Goal: Communication & Community: Answer question/provide support

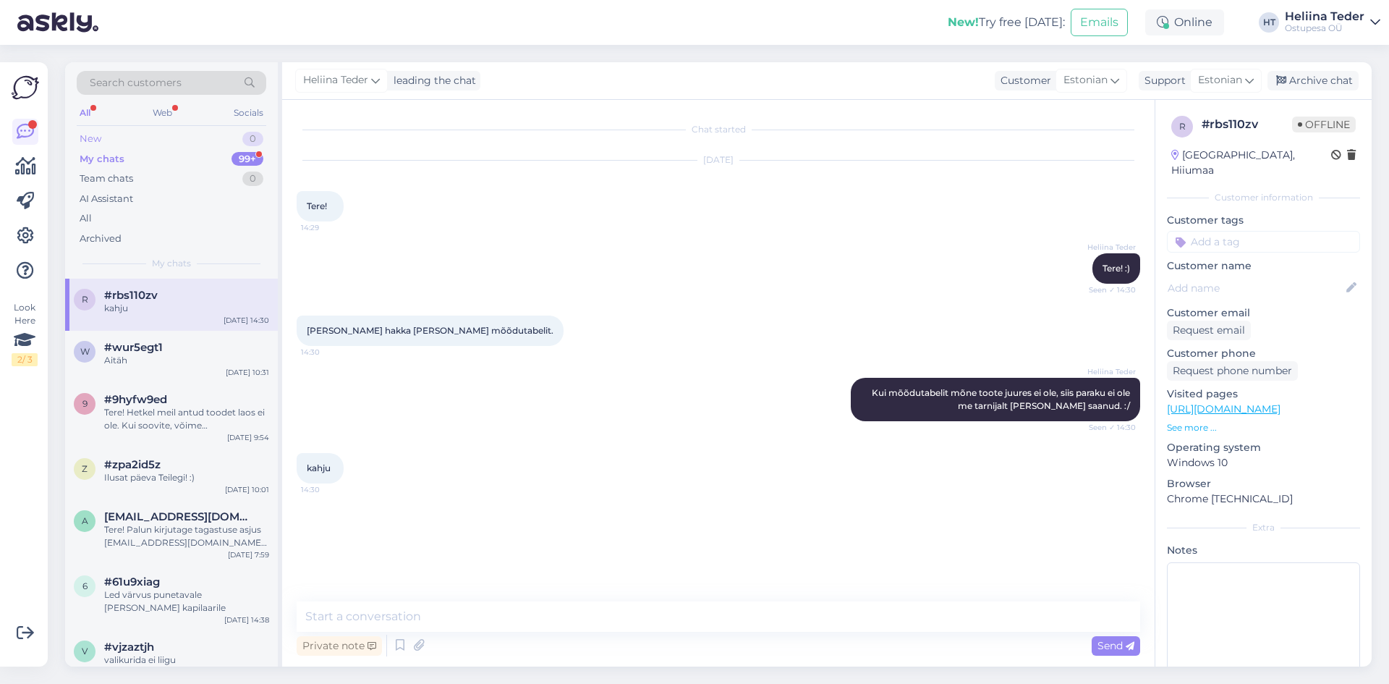
click at [156, 136] on div "New 0" at bounding box center [172, 139] width 190 height 20
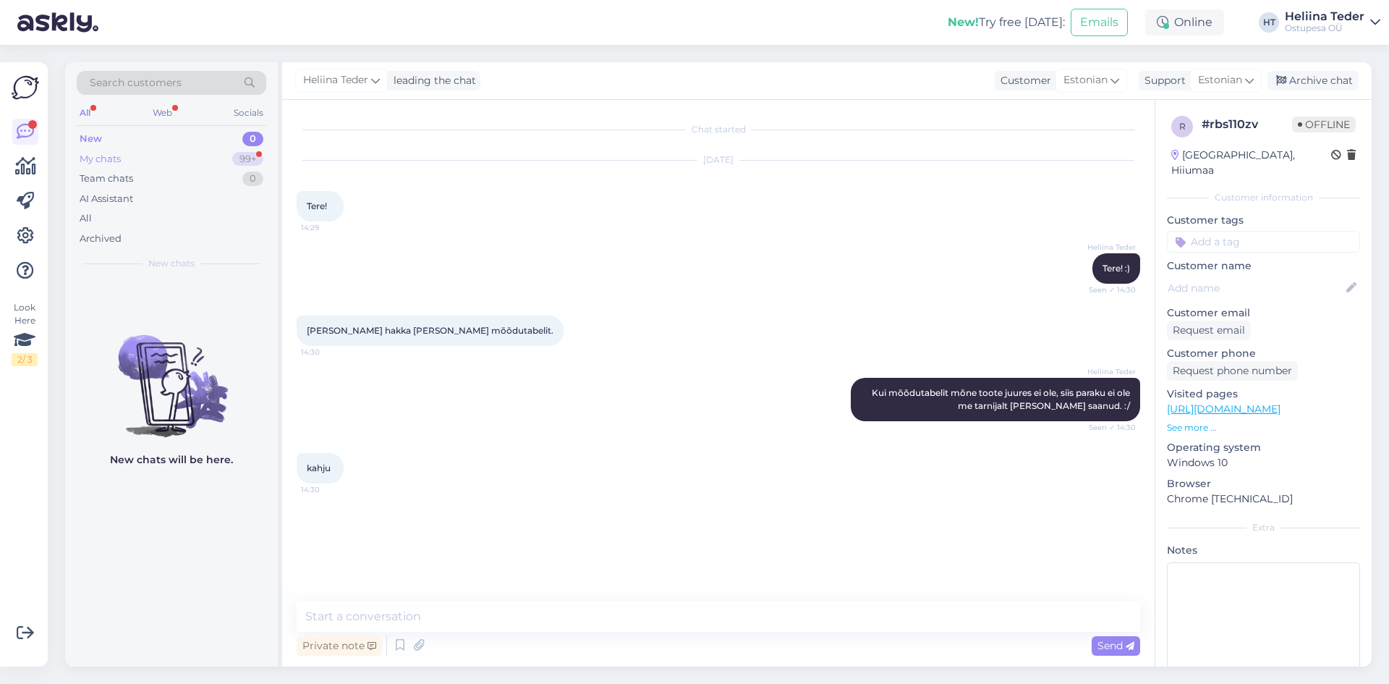
click at [116, 162] on div "My chats" at bounding box center [100, 159] width 41 height 14
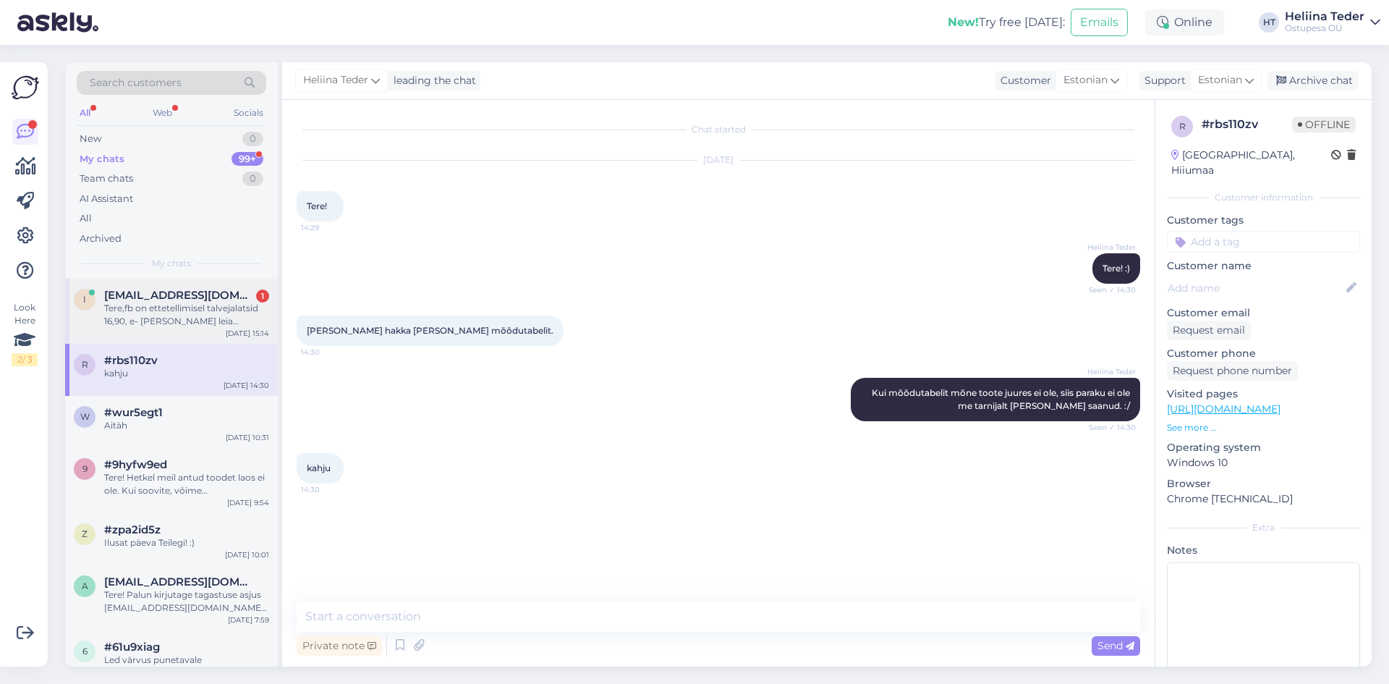
click at [182, 323] on div "Tere,fb on ettetellimisel talvejalatsid 16,90, e- [PERSON_NAME] leia jalatseid …" at bounding box center [186, 315] width 165 height 26
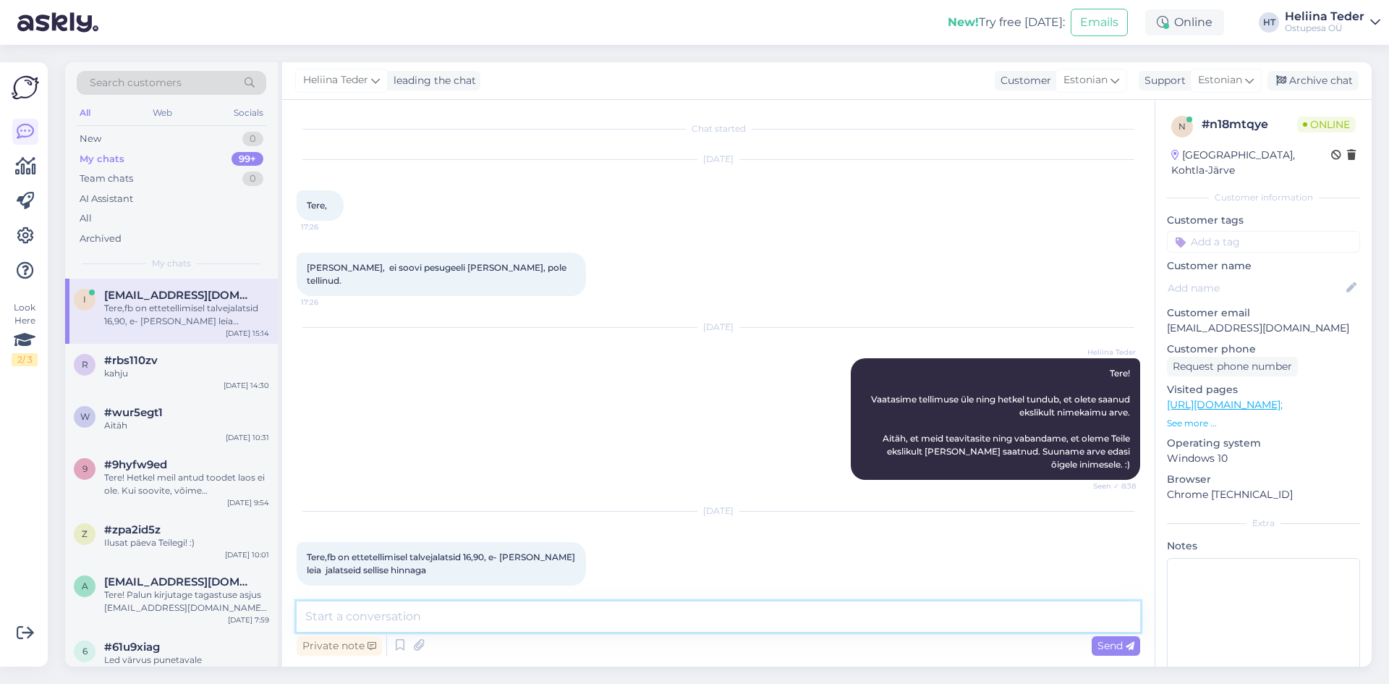
click at [447, 606] on textarea at bounding box center [719, 616] width 844 height 30
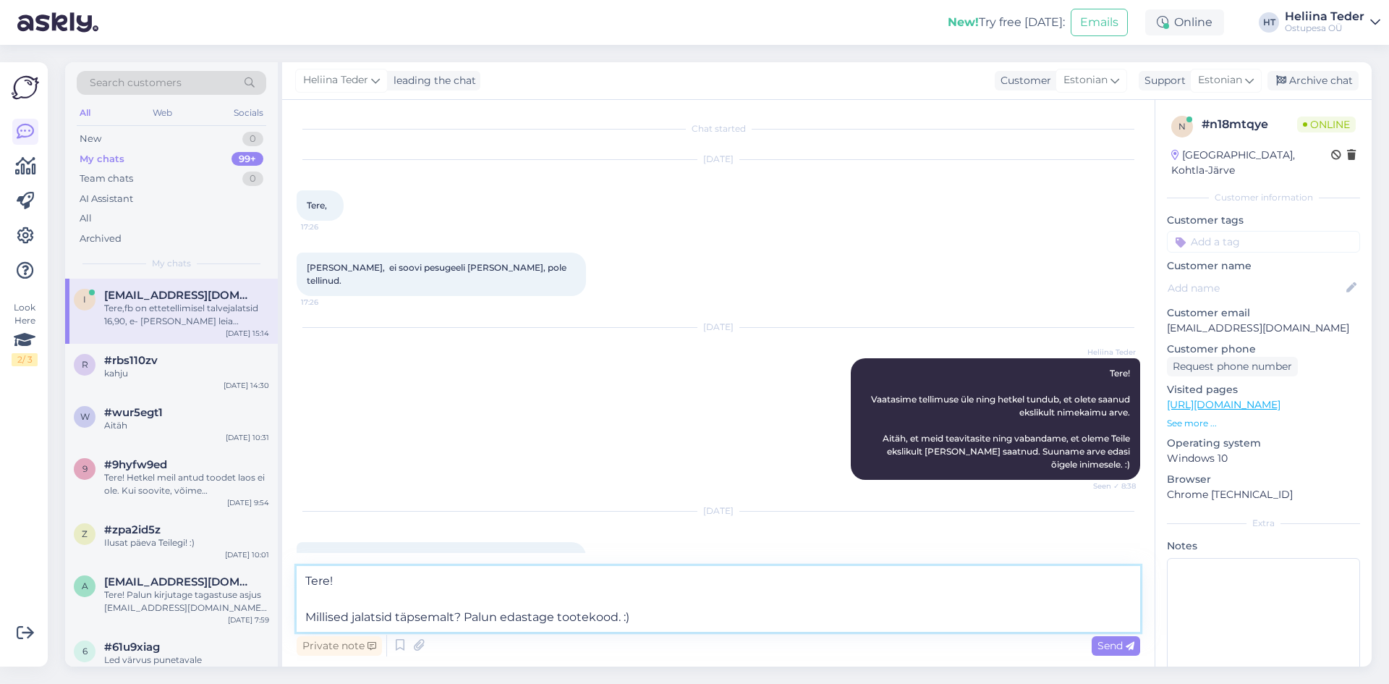
type textarea "Tere! Millised jalatsid täpsemalt? Palun edastage tootekood. :)"
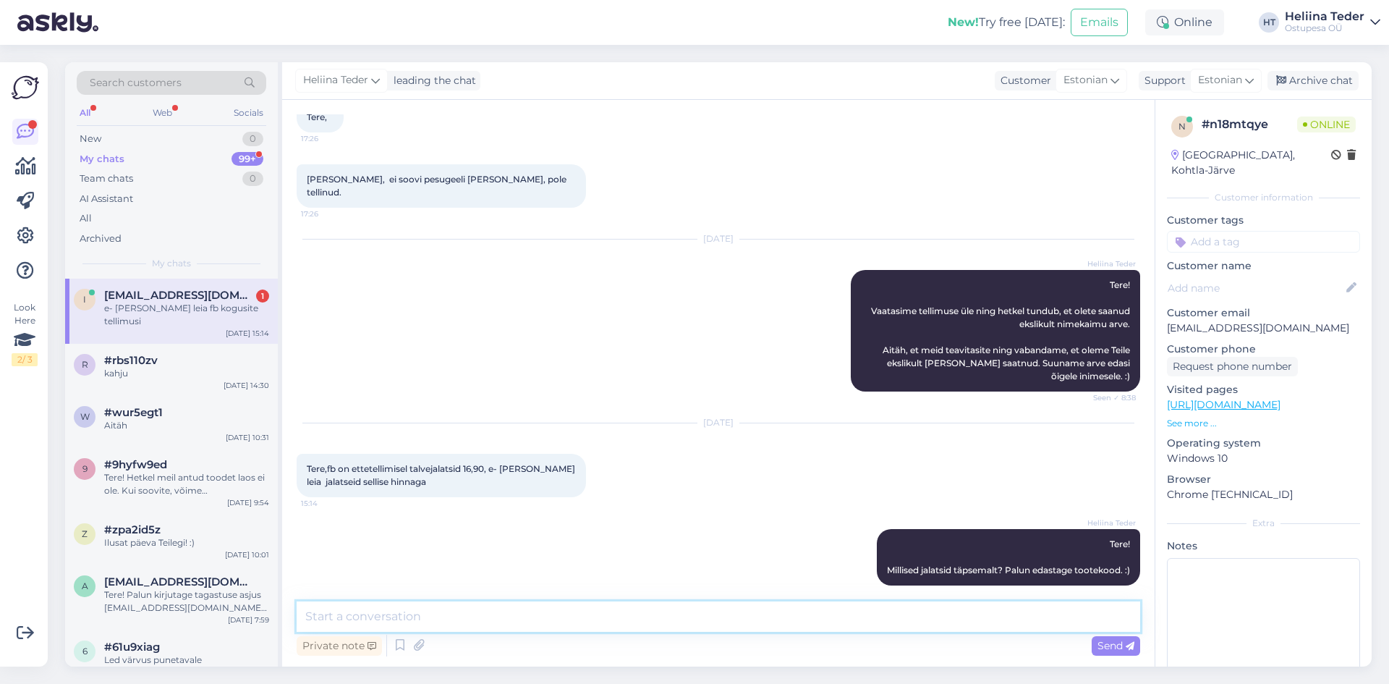
scroll to position [151, 0]
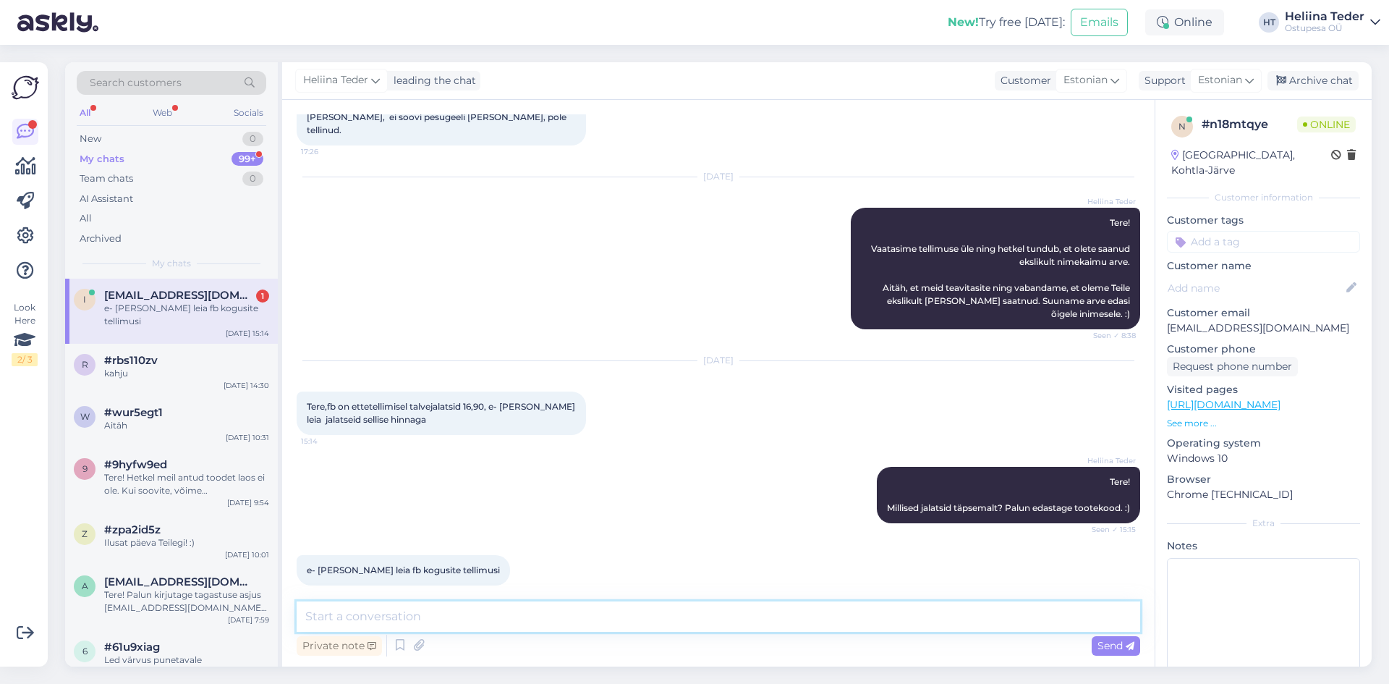
click at [479, 621] on textarea at bounding box center [719, 616] width 844 height 30
type textarea "Palun saatke FB postitusest tootekood, siis saame üle vaadata. :)"
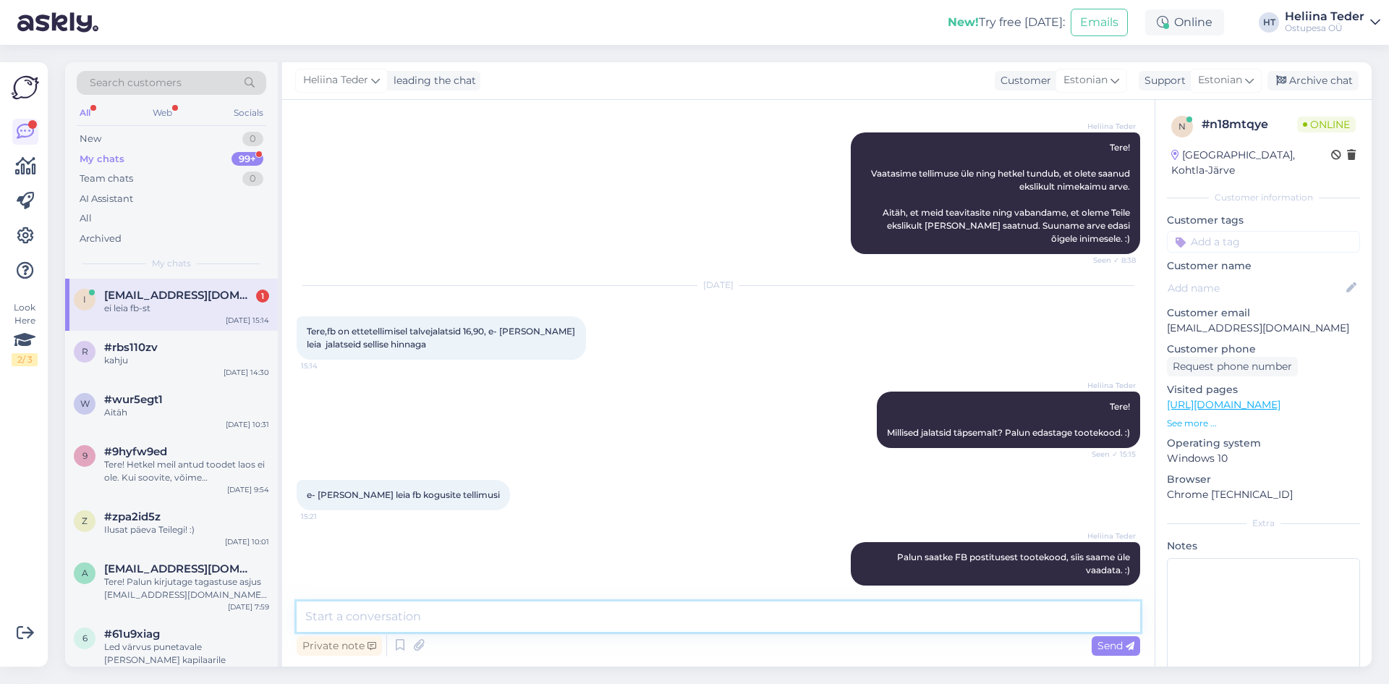
scroll to position [289, 0]
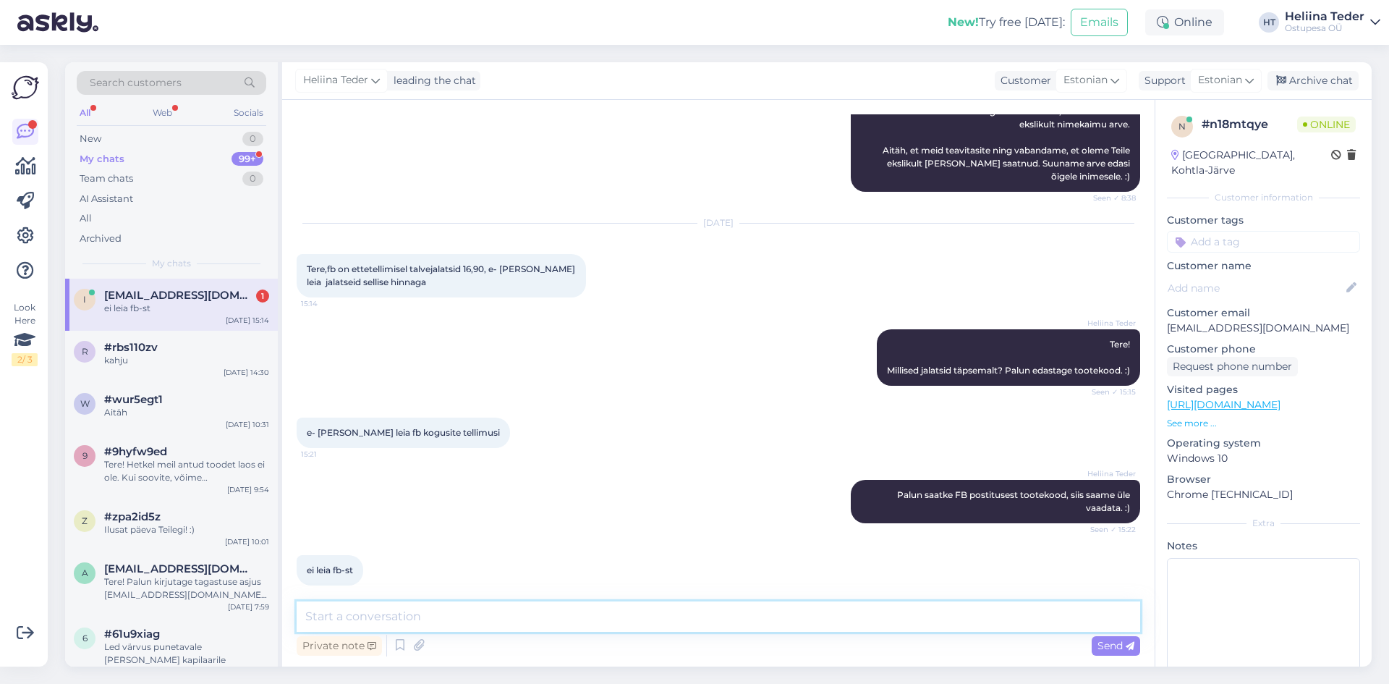
click at [357, 613] on textarea at bounding box center [719, 616] width 844 height 30
click at [397, 616] on textarea at bounding box center [719, 616] width 844 height 30
type textarea "Seljuhul on ilmselt toode eemaldatud, sest ei saanud piisavalt soove või oli ta…"
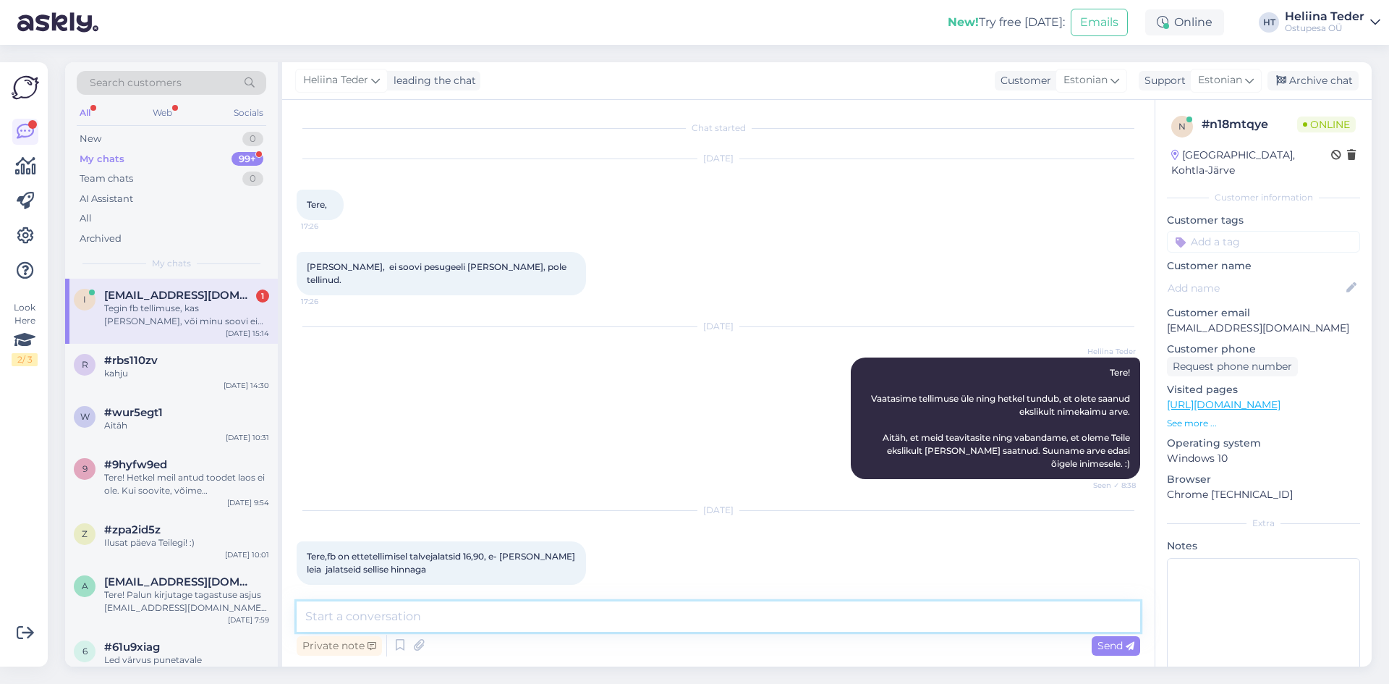
scroll to position [0, 0]
click at [1177, 321] on p "[EMAIL_ADDRESS][DOMAIN_NAME]" at bounding box center [1263, 328] width 193 height 15
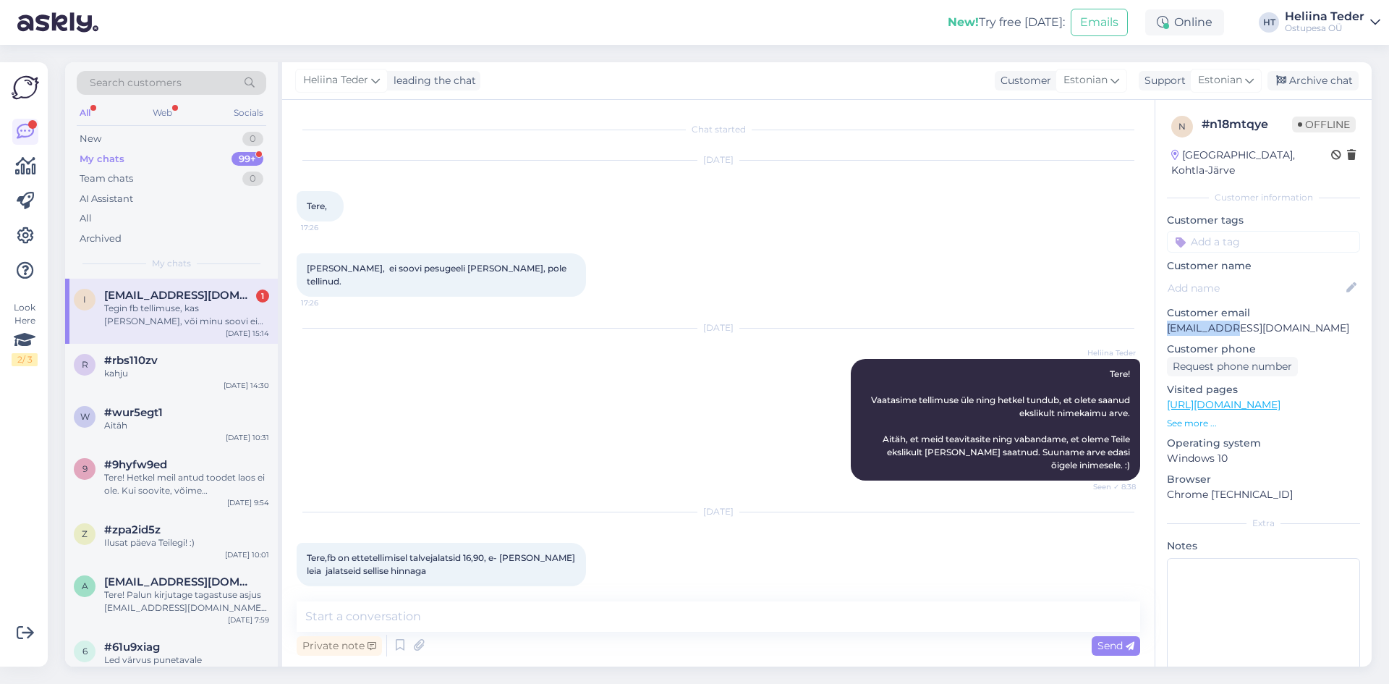
click at [1177, 321] on p "[EMAIL_ADDRESS][DOMAIN_NAME]" at bounding box center [1263, 328] width 193 height 15
copy p "[EMAIL_ADDRESS][DOMAIN_NAME]"
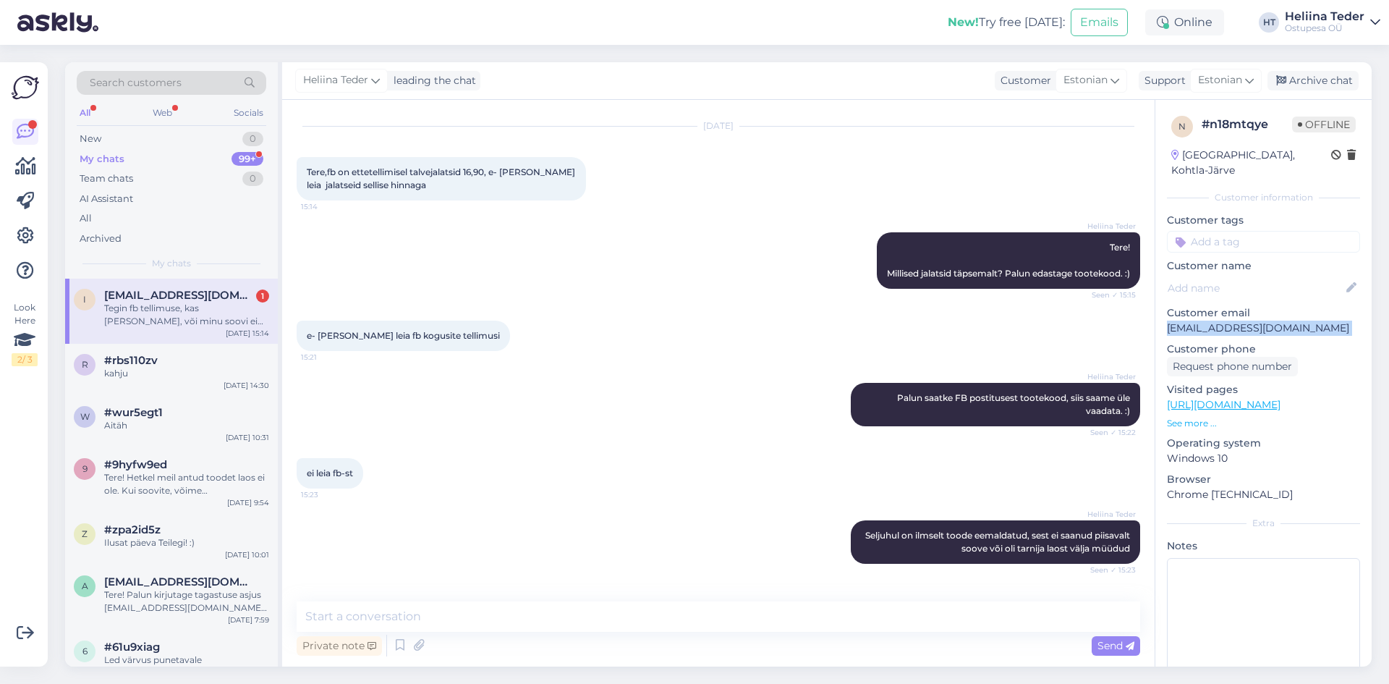
scroll to position [439, 0]
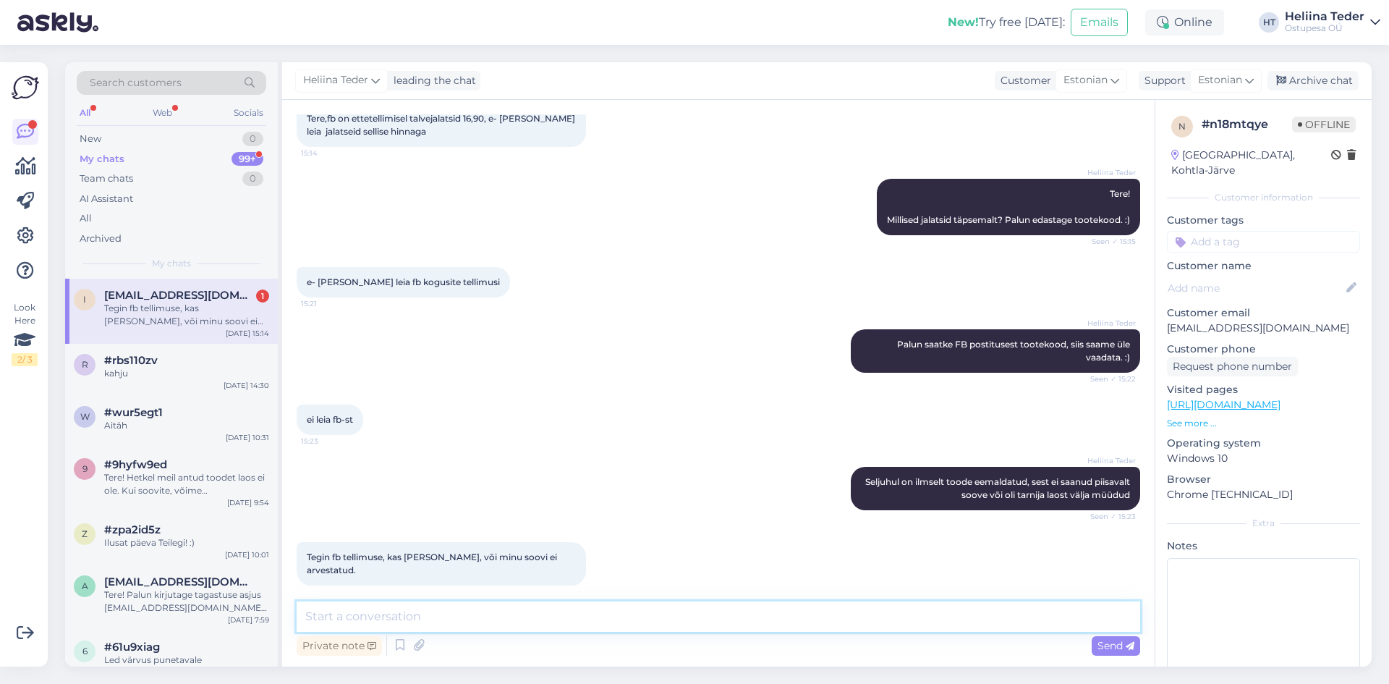
click at [394, 619] on textarea at bounding box center [719, 616] width 844 height 30
type textarea "M"
type textarea "H"
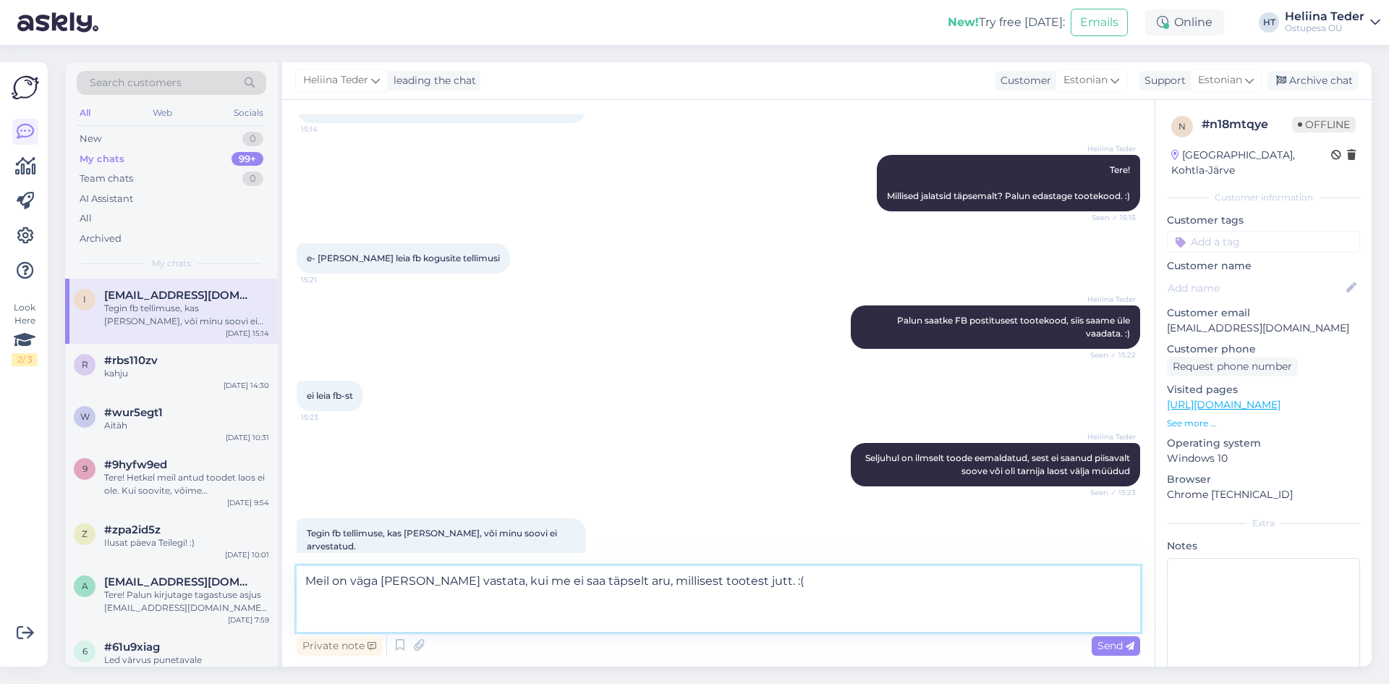
scroll to position [475, 0]
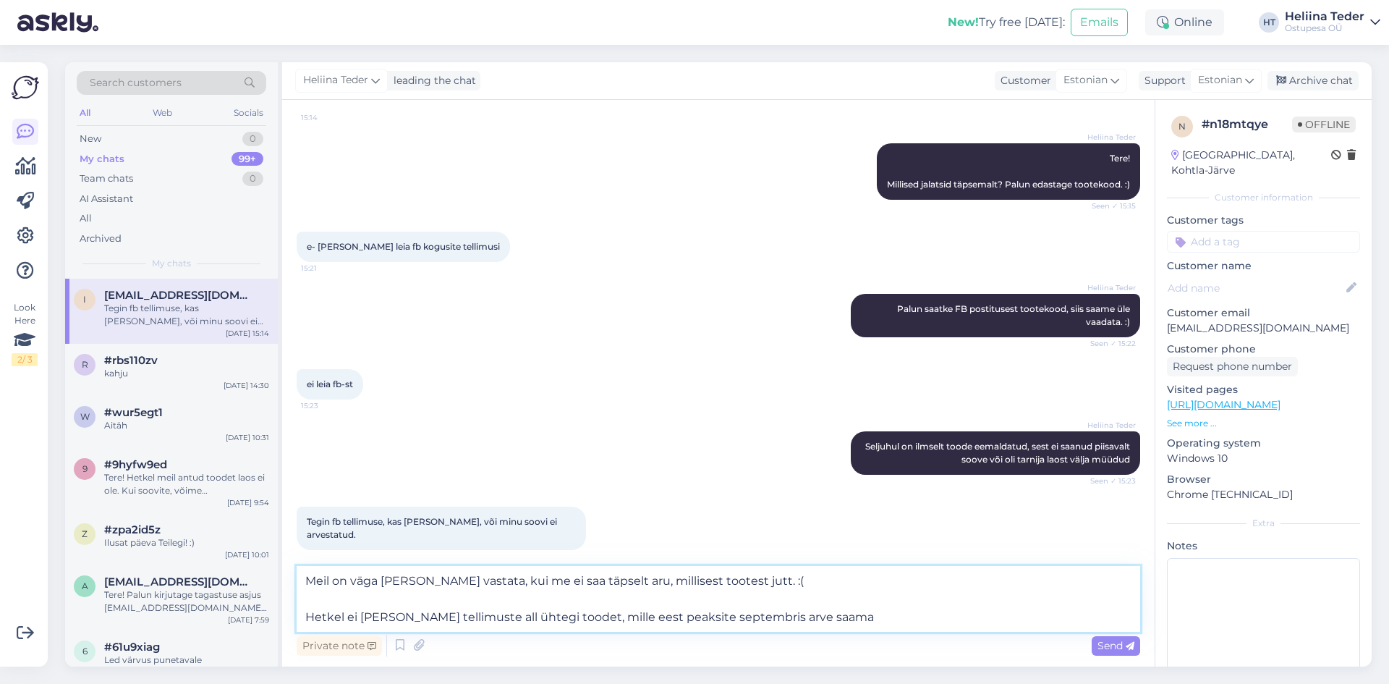
type textarea "Meil on väga [PERSON_NAME] vastata, kui me ei saa täpselt aru, millisest tootes…"
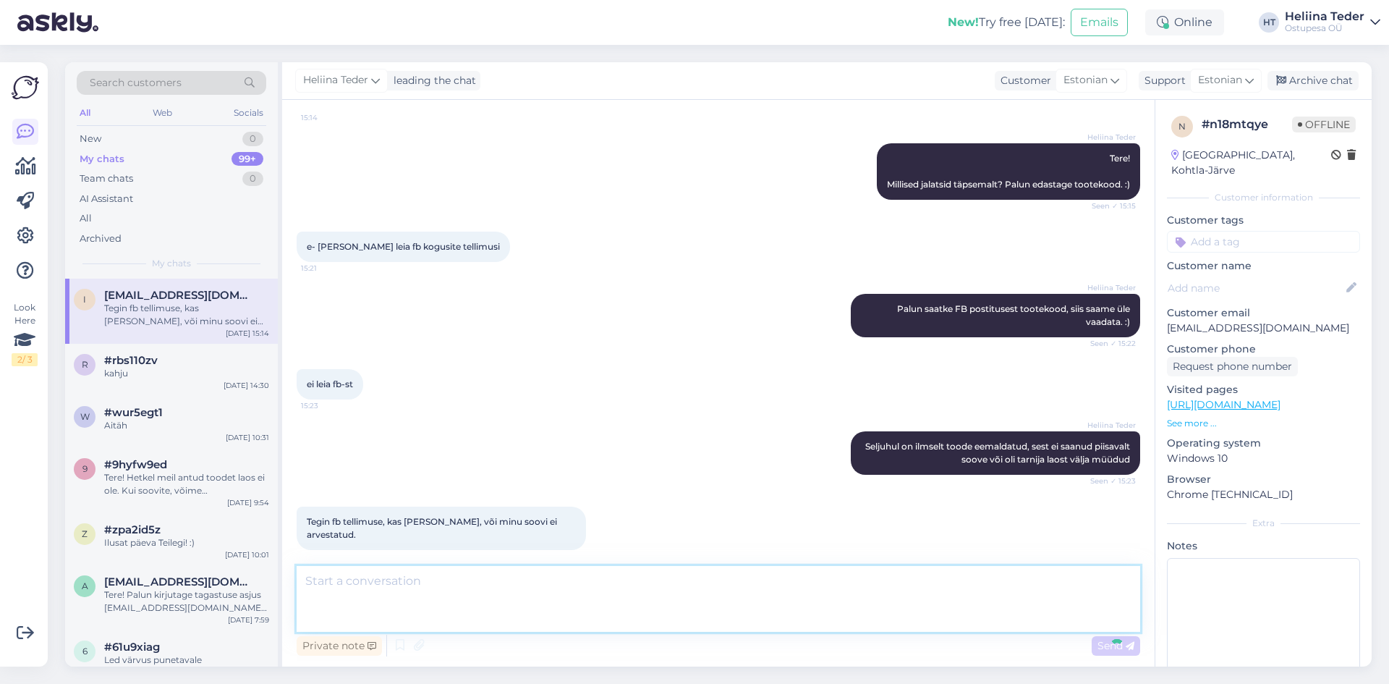
scroll to position [554, 0]
